Goal: Information Seeking & Learning: Learn about a topic

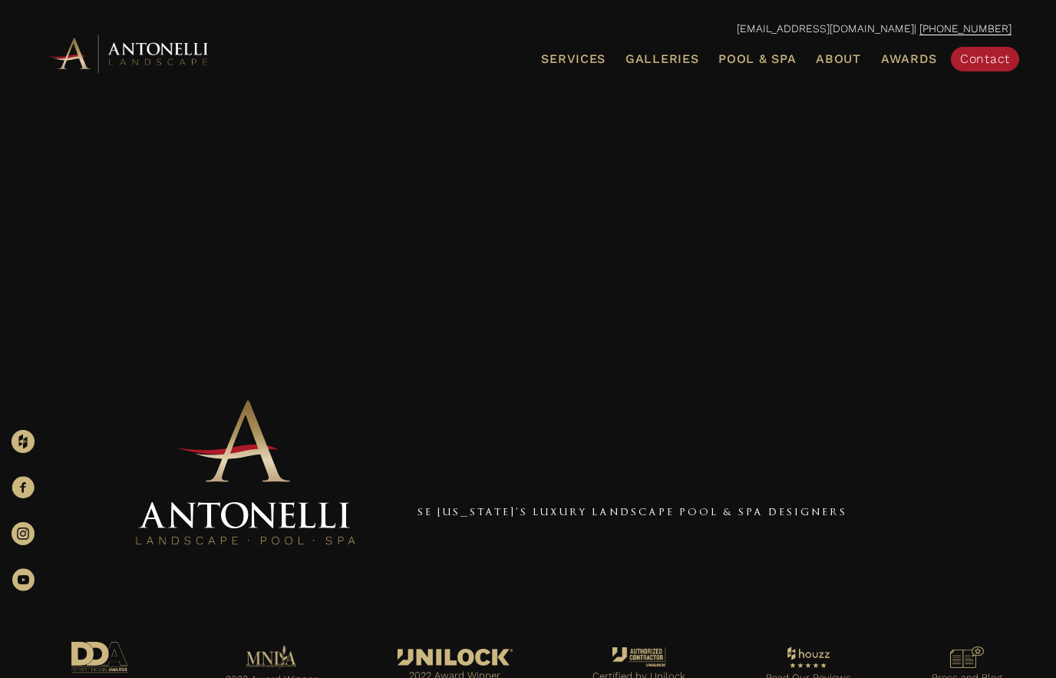
click at [0, 0] on link "Service Areas" at bounding box center [0, 0] width 0 height 0
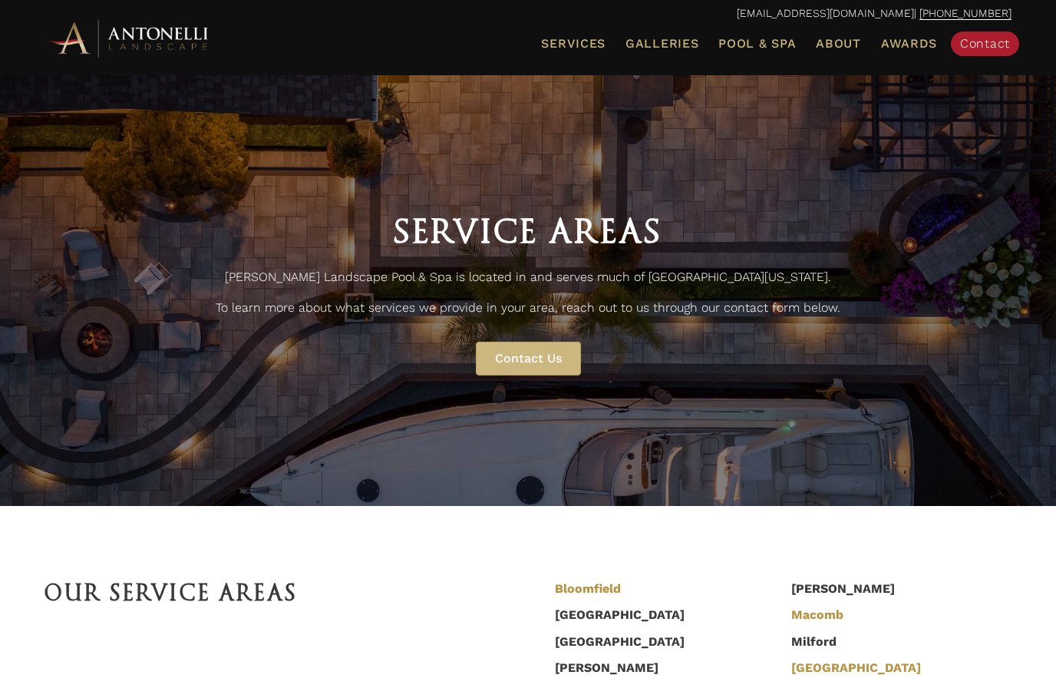
click at [769, 48] on span "Pool & Spa" at bounding box center [758, 43] width 78 height 15
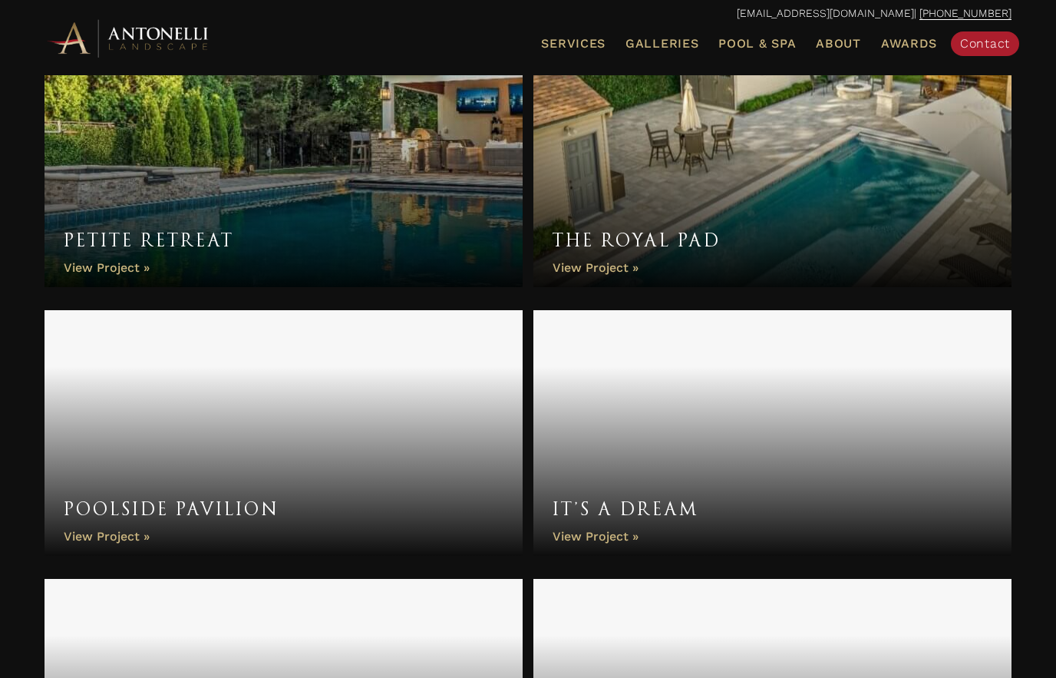
scroll to position [3281, 0]
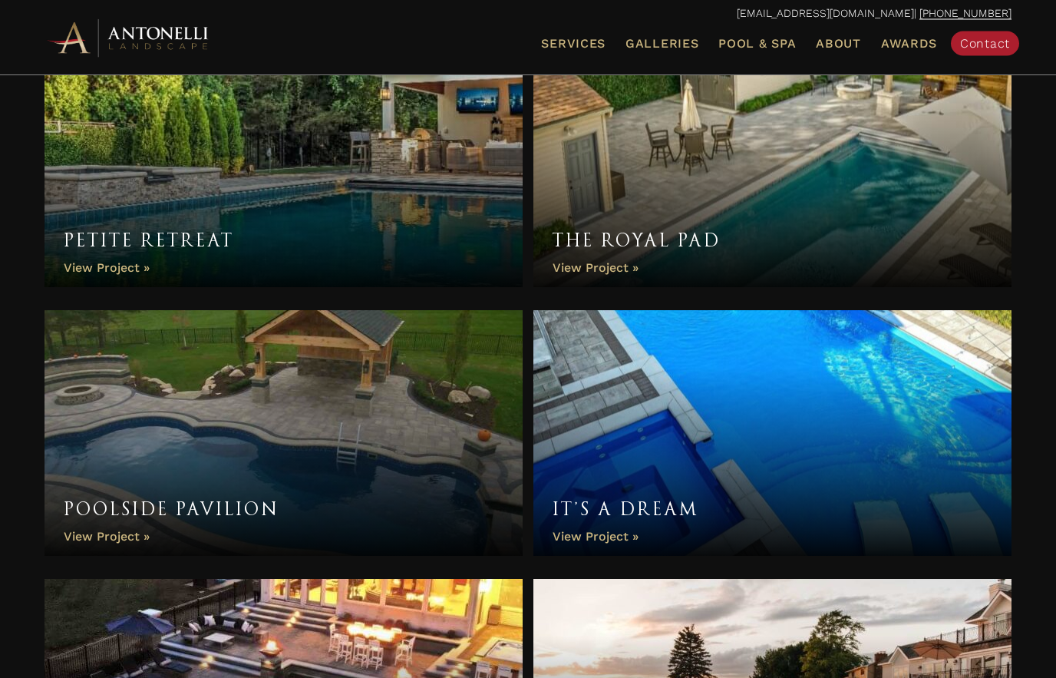
click at [405, 210] on link "Petite Retreat" at bounding box center [284, 165] width 478 height 246
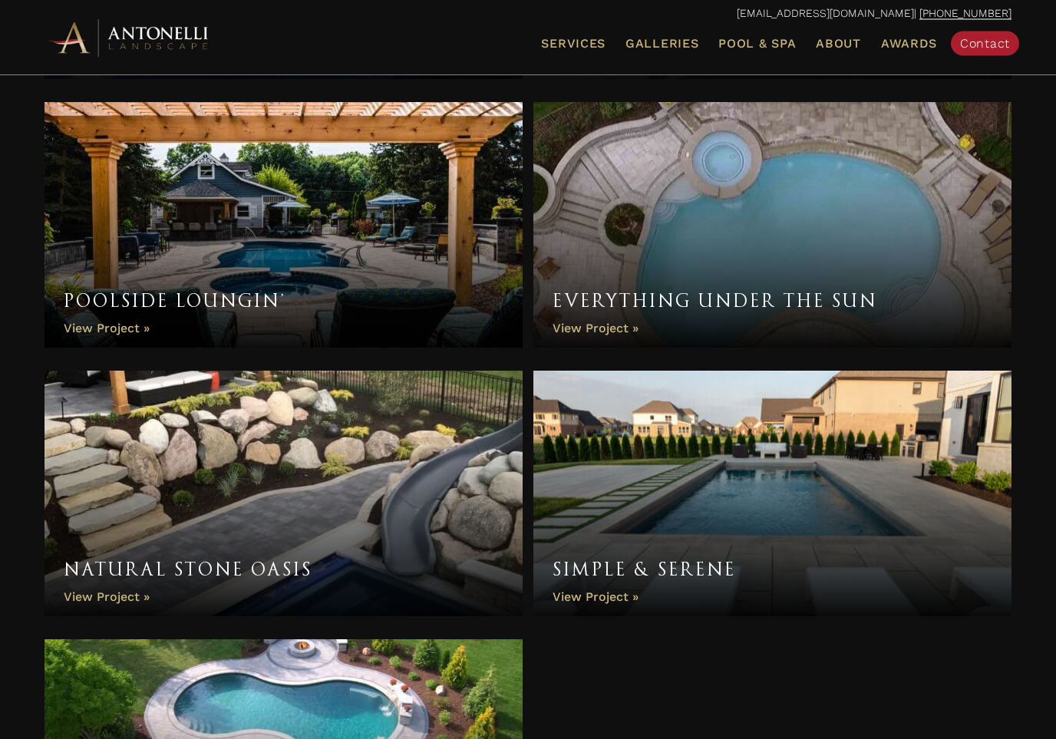
scroll to position [5641, 0]
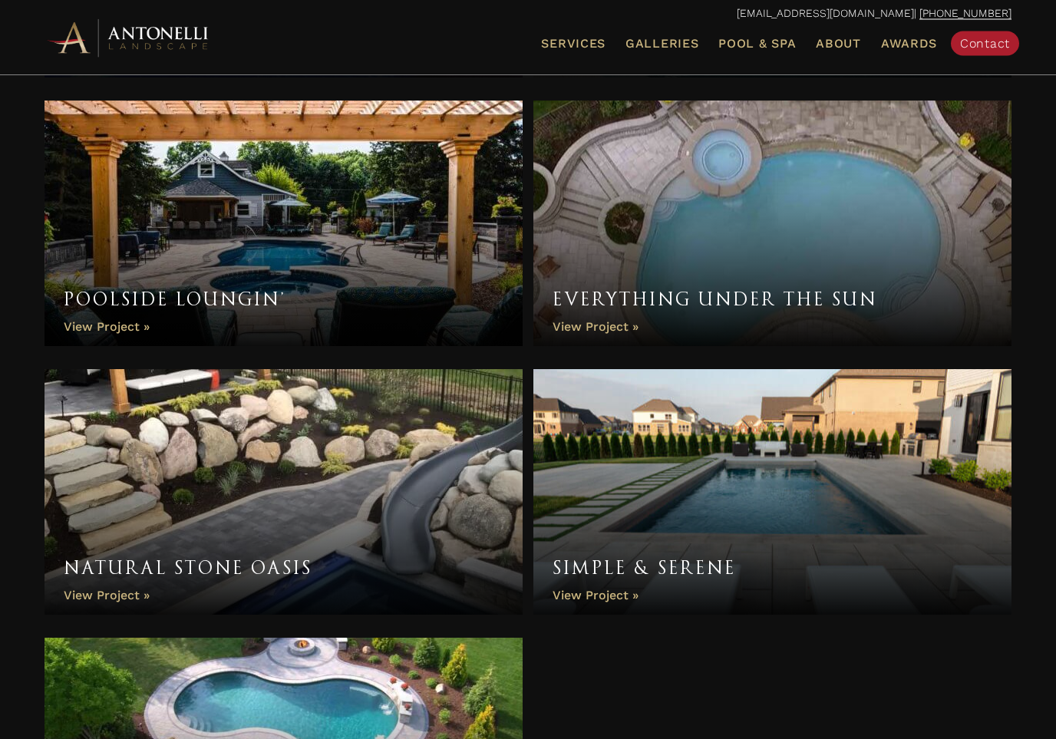
click at [901, 512] on link "Simple & Serene" at bounding box center [773, 493] width 478 height 246
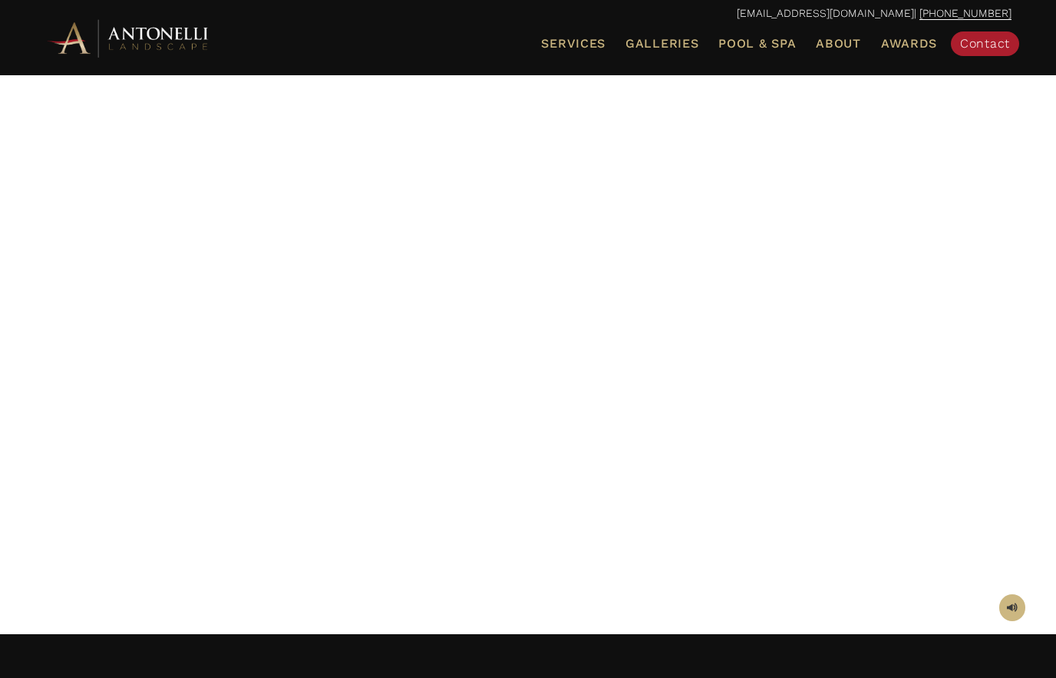
click at [759, 38] on span "Pool & Spa" at bounding box center [758, 43] width 78 height 15
click at [672, 51] on link "Galleries" at bounding box center [662, 44] width 85 height 20
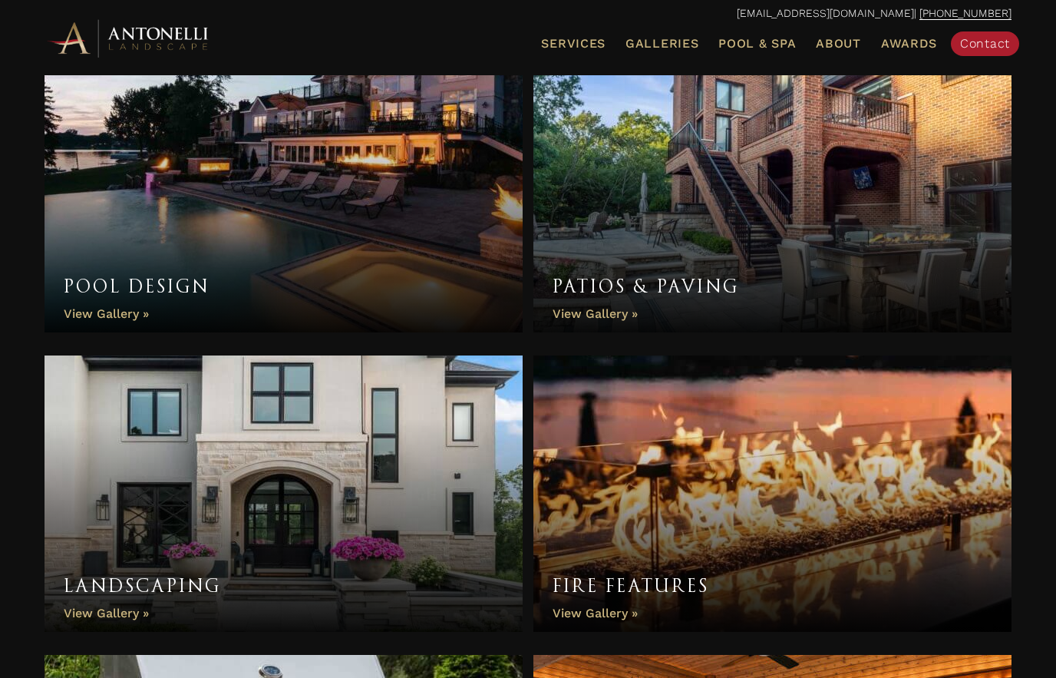
scroll to position [520, 0]
click at [403, 533] on link "Landscaping" at bounding box center [284, 494] width 478 height 276
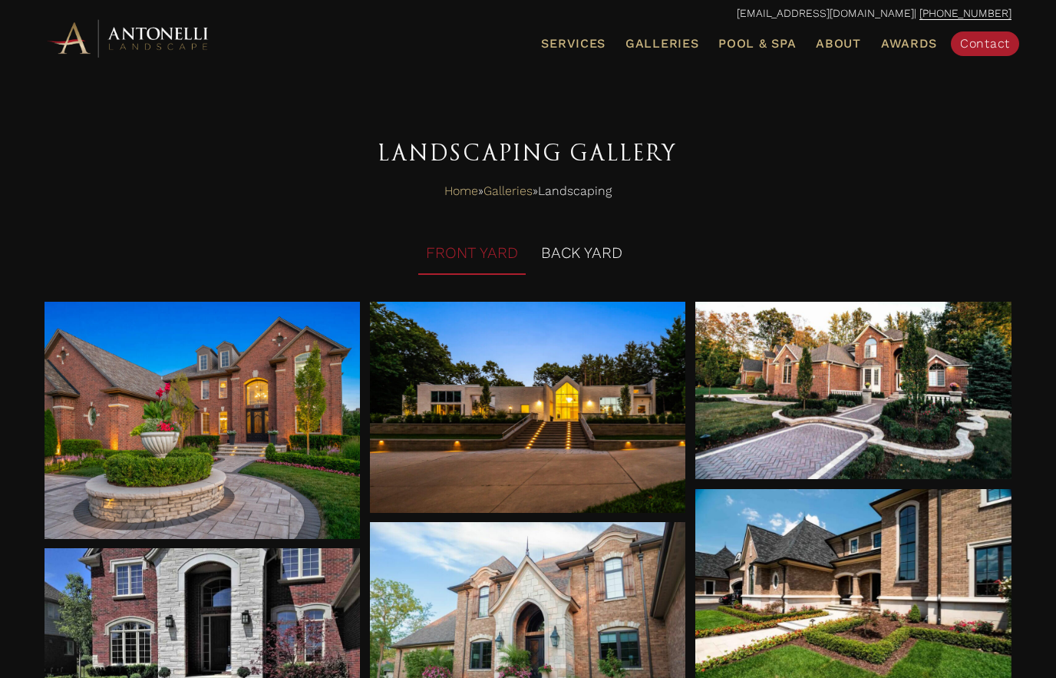
click at [601, 251] on li "BACK YARD" at bounding box center [582, 254] width 97 height 42
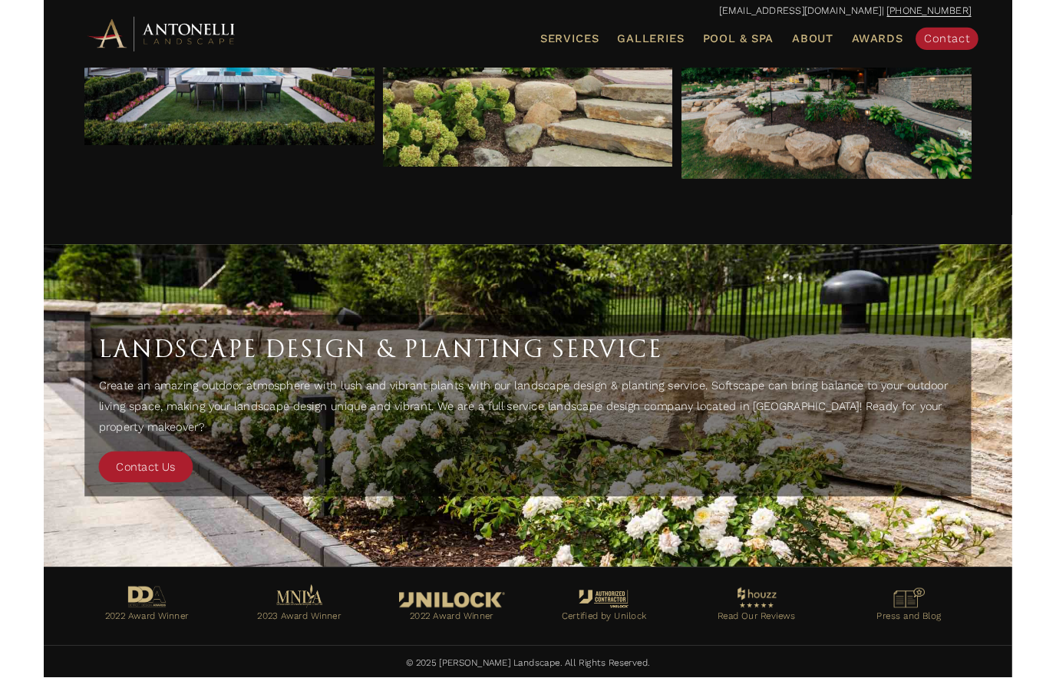
scroll to position [4505, 0]
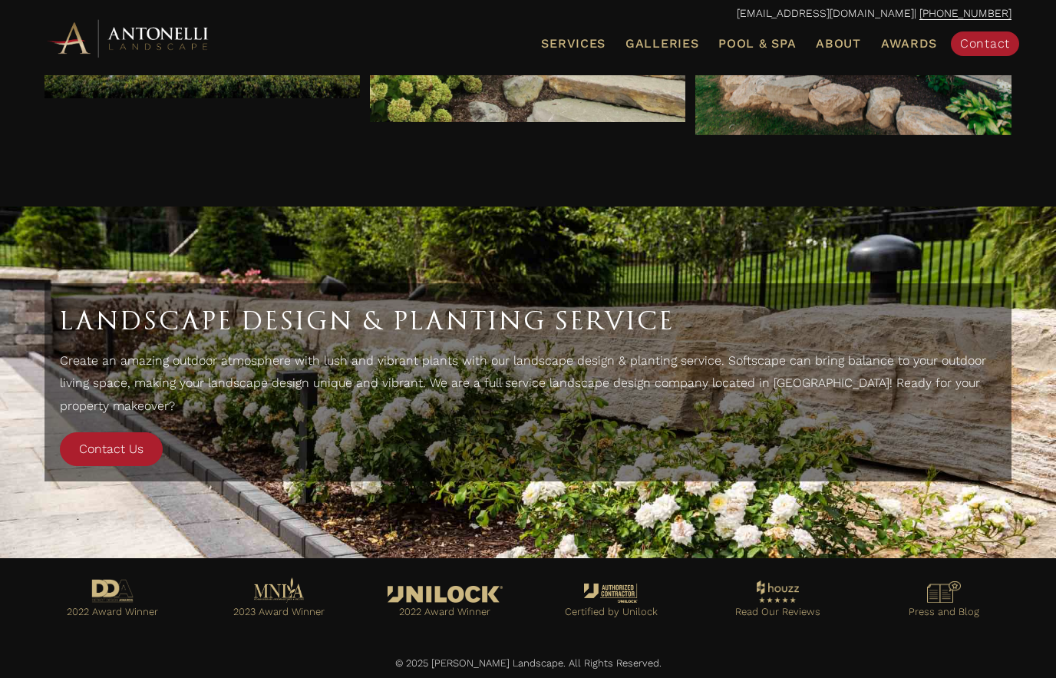
click at [0, 0] on span "Pool Design & Installation" at bounding box center [0, 0] width 0 height 0
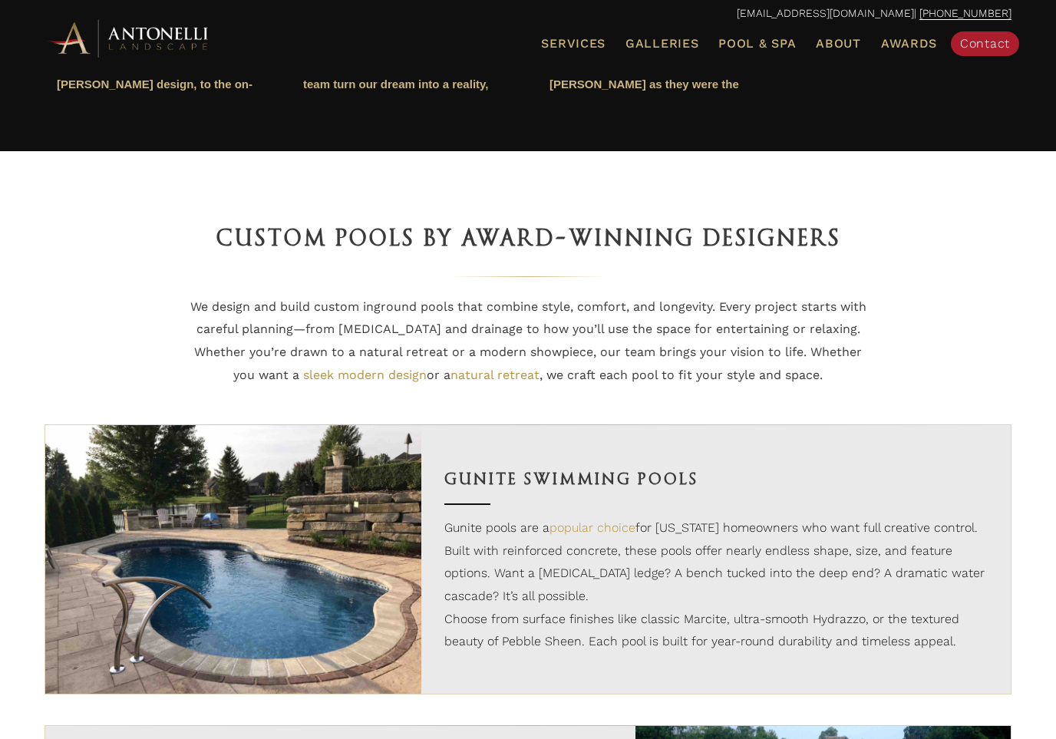
scroll to position [832, 0]
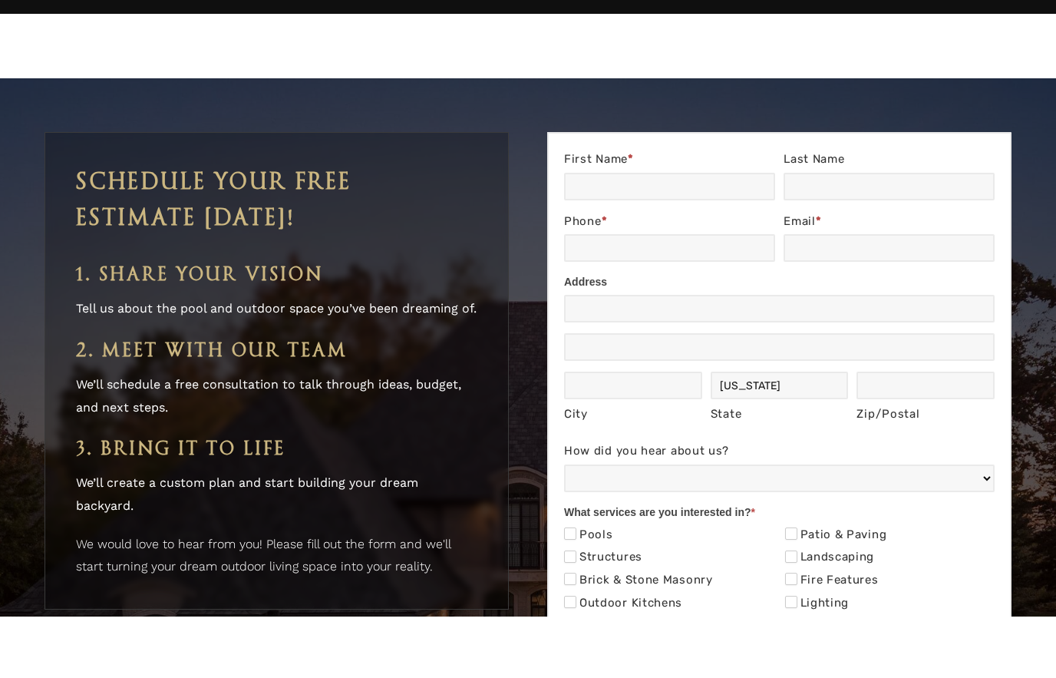
scroll to position [5462, 0]
